Goal: Task Accomplishment & Management: Complete application form

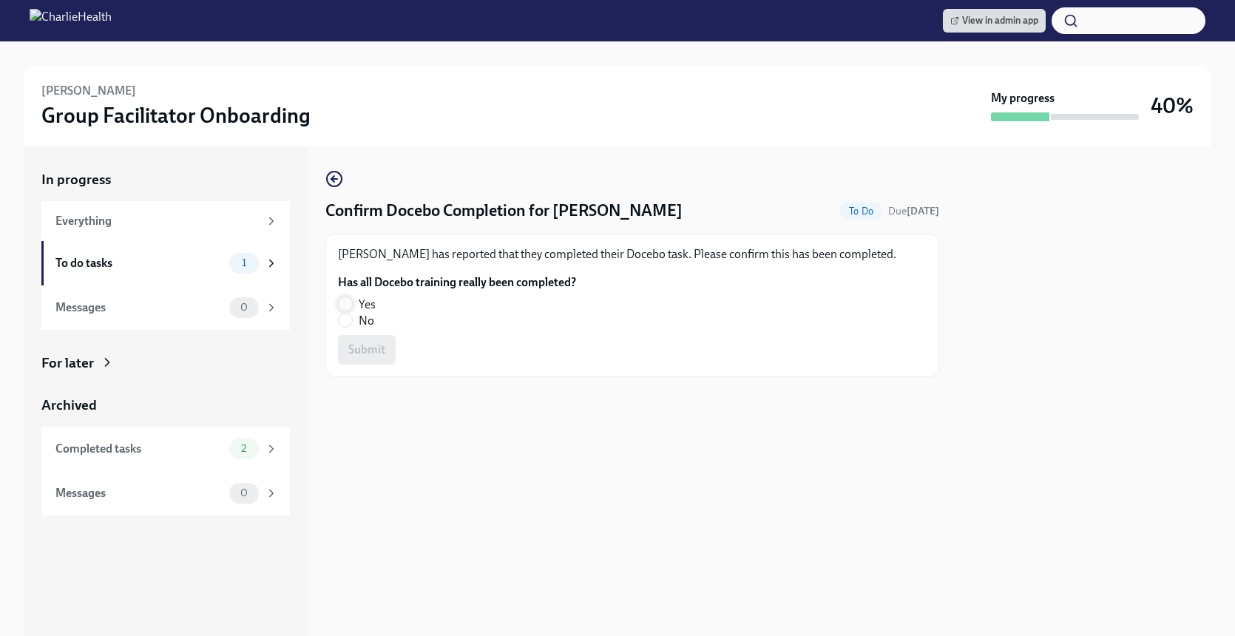
click at [342, 309] on input "Yes" at bounding box center [345, 303] width 13 height 13
radio input "true"
click at [342, 328] on label "No" at bounding box center [451, 321] width 226 height 16
click at [342, 327] on input "No" at bounding box center [345, 320] width 13 height 13
radio input "true"
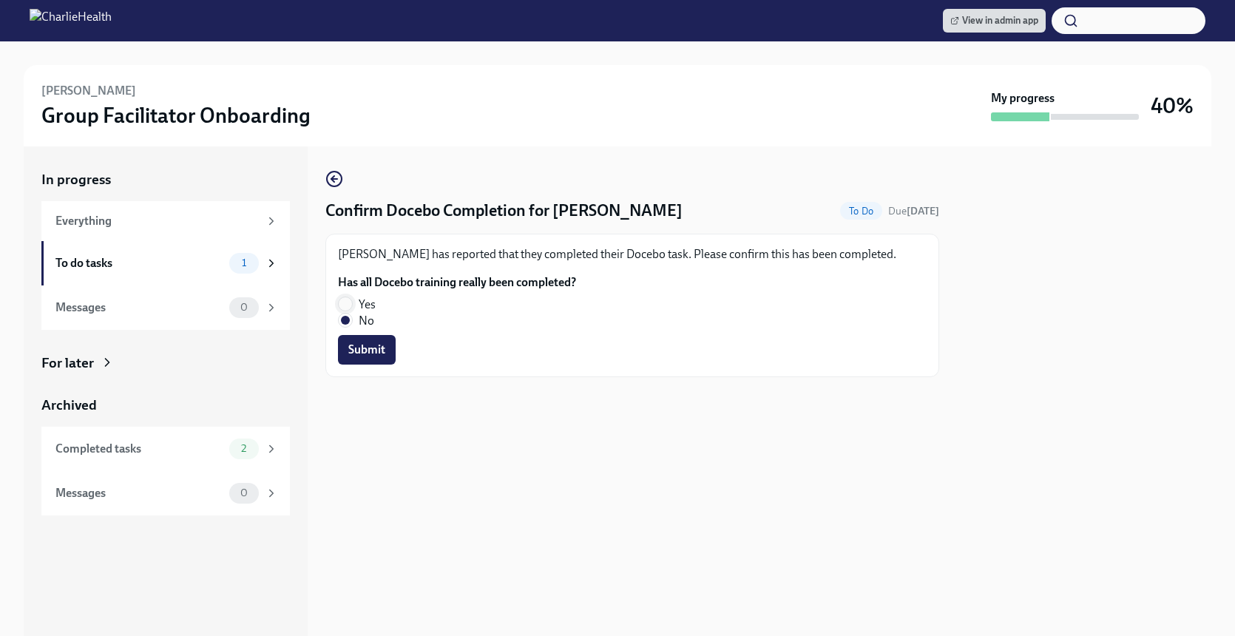
click at [344, 303] on input "Yes" at bounding box center [345, 303] width 13 height 13
radio input "true"
click at [365, 357] on span "Submit" at bounding box center [366, 349] width 37 height 15
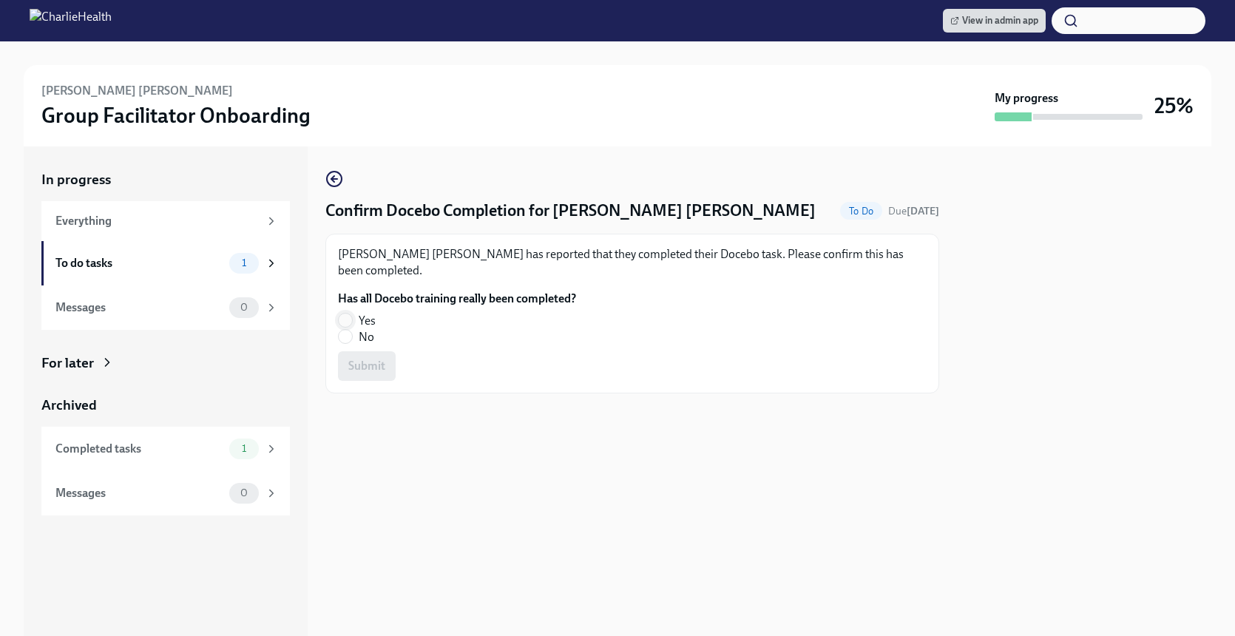
click at [340, 314] on input "Yes" at bounding box center [345, 320] width 13 height 13
radio input "true"
click at [374, 372] on span "Submit" at bounding box center [366, 366] width 37 height 15
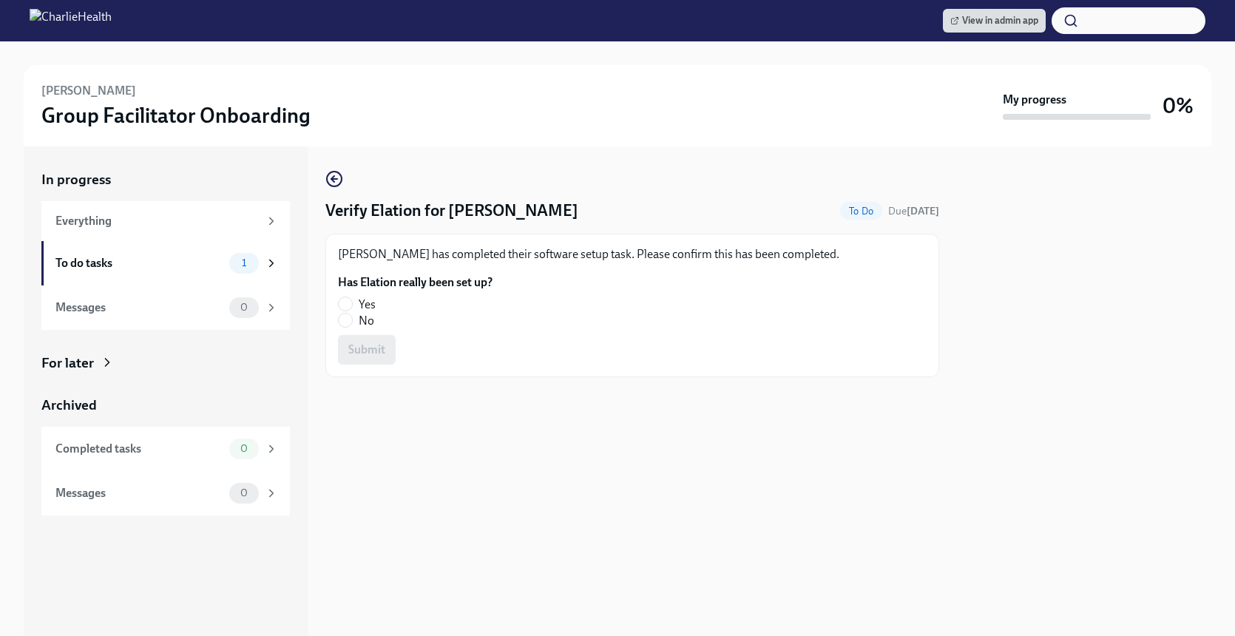
click at [357, 306] on label "Yes" at bounding box center [409, 305] width 143 height 16
click at [352, 306] on input "Yes" at bounding box center [345, 303] width 13 height 13
radio input "true"
click at [356, 337] on button "Submit" at bounding box center [367, 350] width 58 height 30
click at [340, 305] on input "Yes" at bounding box center [345, 303] width 13 height 13
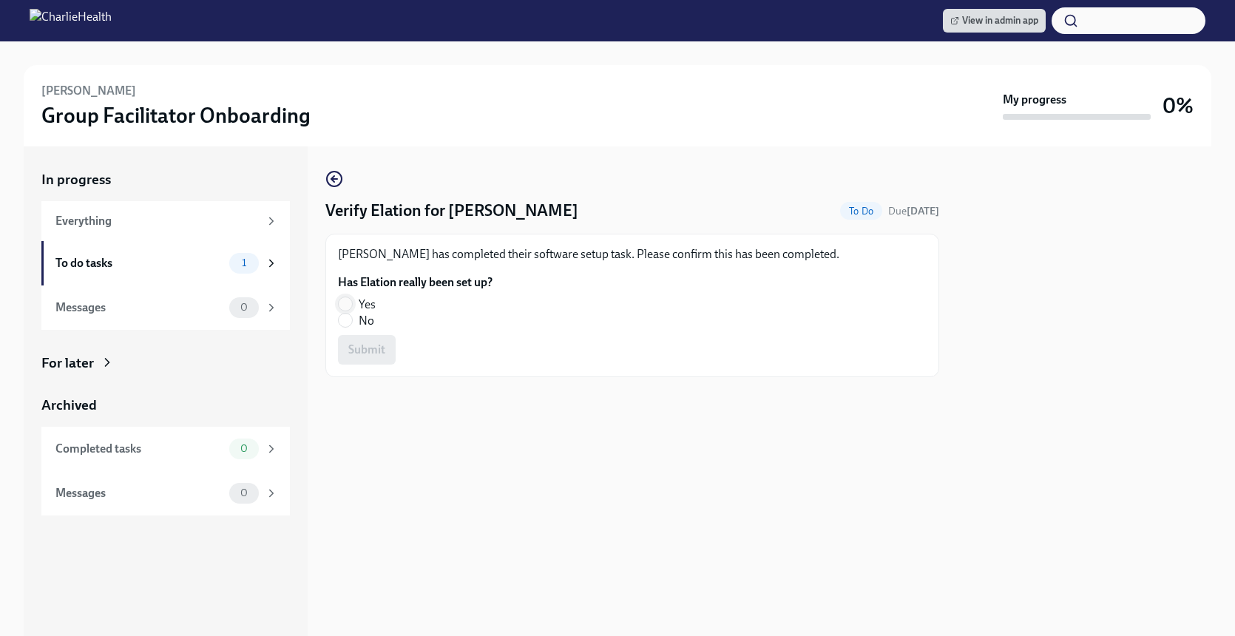
radio input "true"
click at [359, 358] on button "Submit" at bounding box center [367, 350] width 58 height 30
click at [344, 299] on input "Yes" at bounding box center [345, 303] width 13 height 13
radio input "true"
click at [365, 345] on span "Submit" at bounding box center [366, 349] width 37 height 15
